Goal: Submit feedback/report problem: Submit feedback/report problem

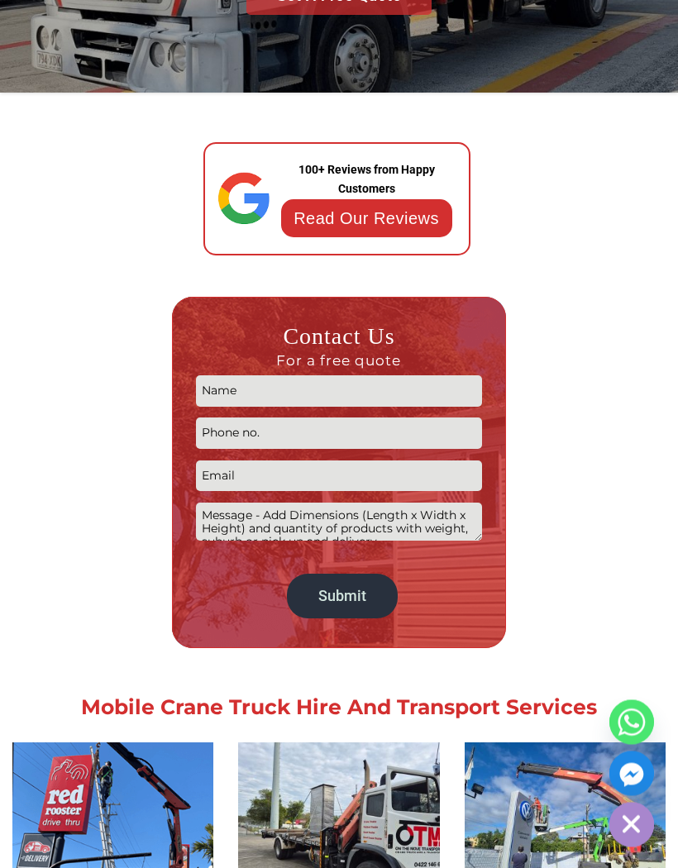
scroll to position [402, 2]
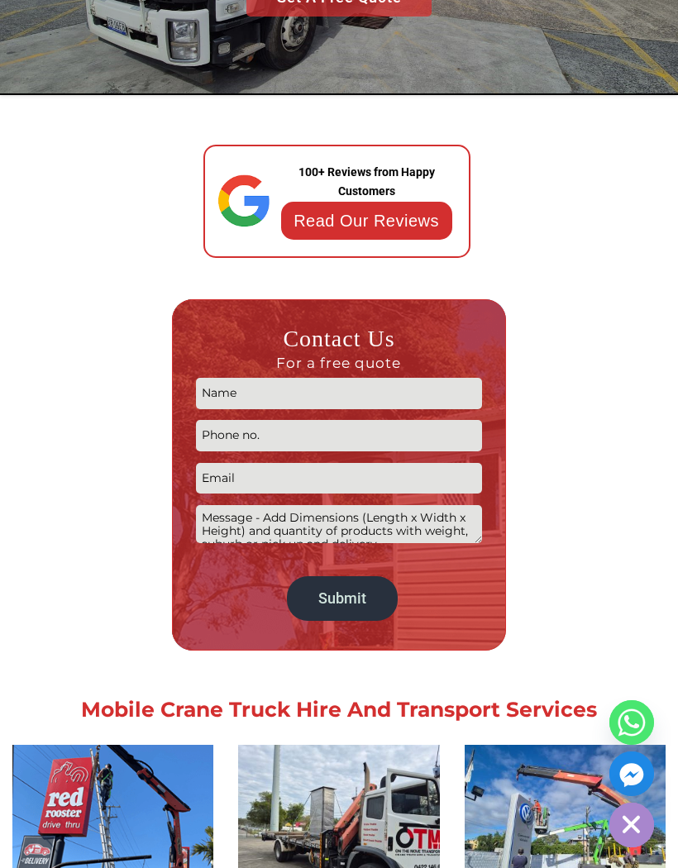
click at [246, 380] on input "Contact form" at bounding box center [339, 393] width 286 height 31
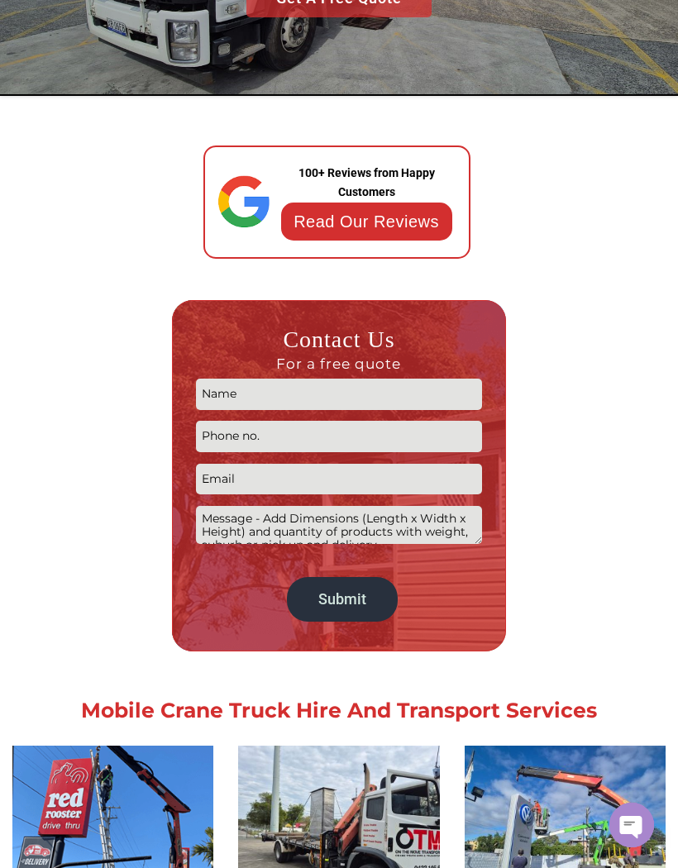
type input "Greg Quenneville"
type input "0433162543"
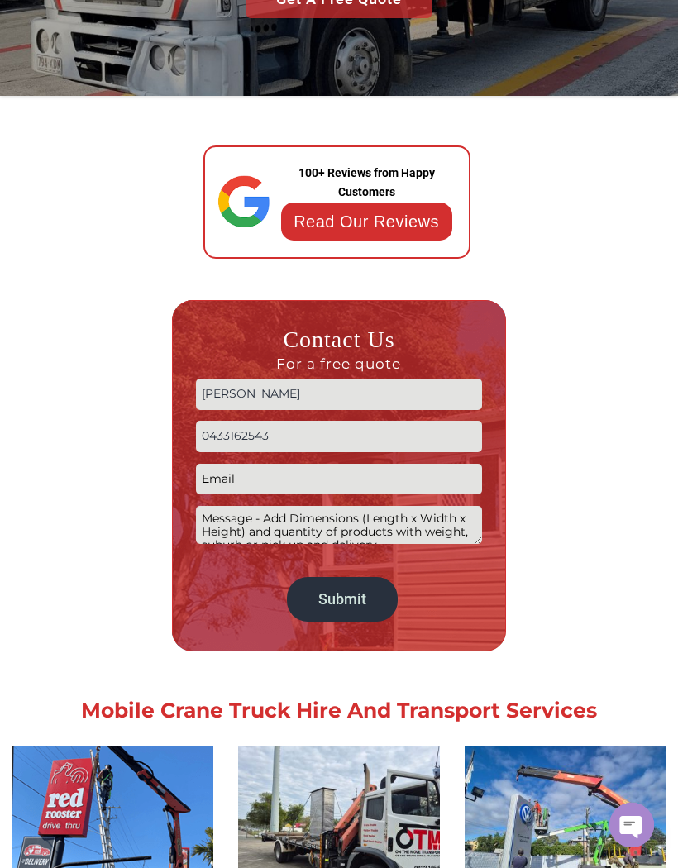
type input "greg.quenneville@gmail.com"
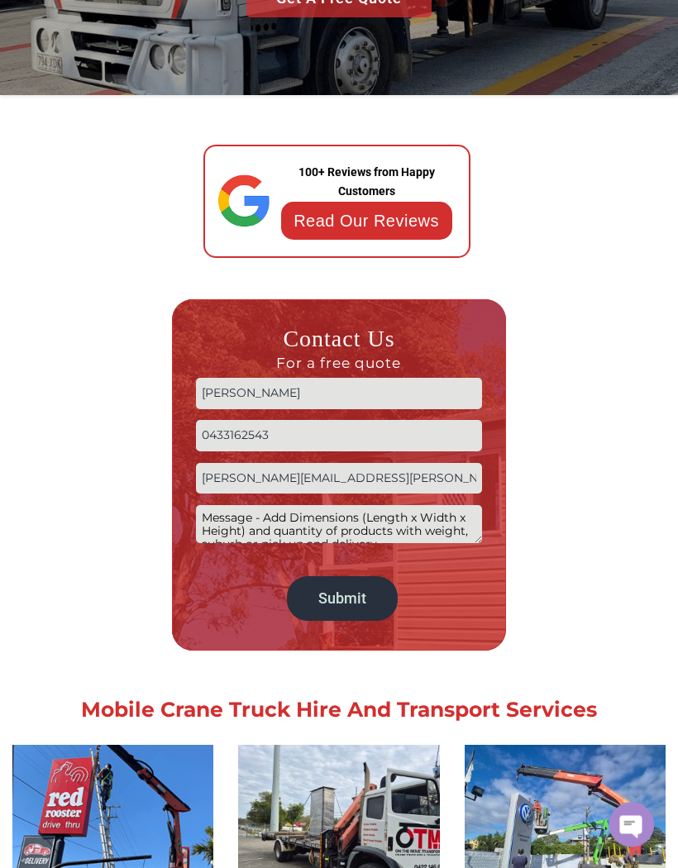
scroll to position [379, 0]
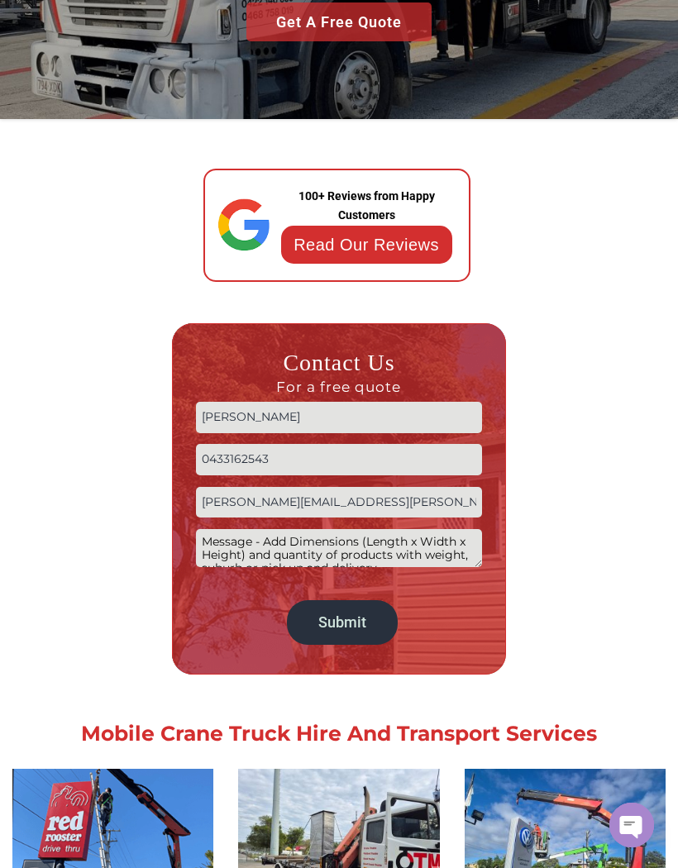
click at [438, 547] on textarea "Contact form" at bounding box center [339, 548] width 286 height 38
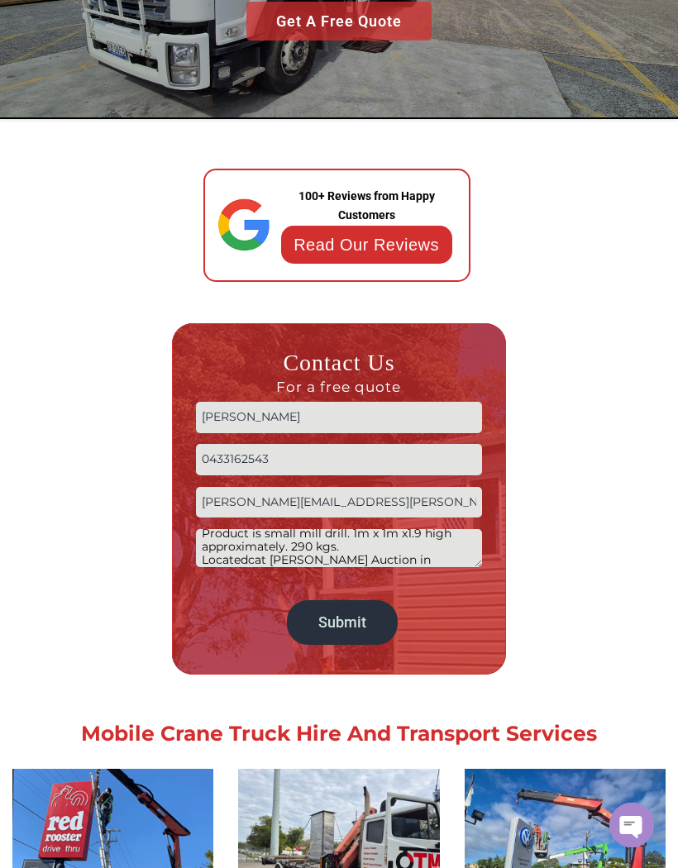
scroll to position [22, 0]
type textarea "Product is small mill drill. 1m x 1m x1.9 high approximately. 290 kgs. Locatedc…"
click at [368, 627] on input "Submit" at bounding box center [342, 622] width 110 height 45
